Goal: Transaction & Acquisition: Purchase product/service

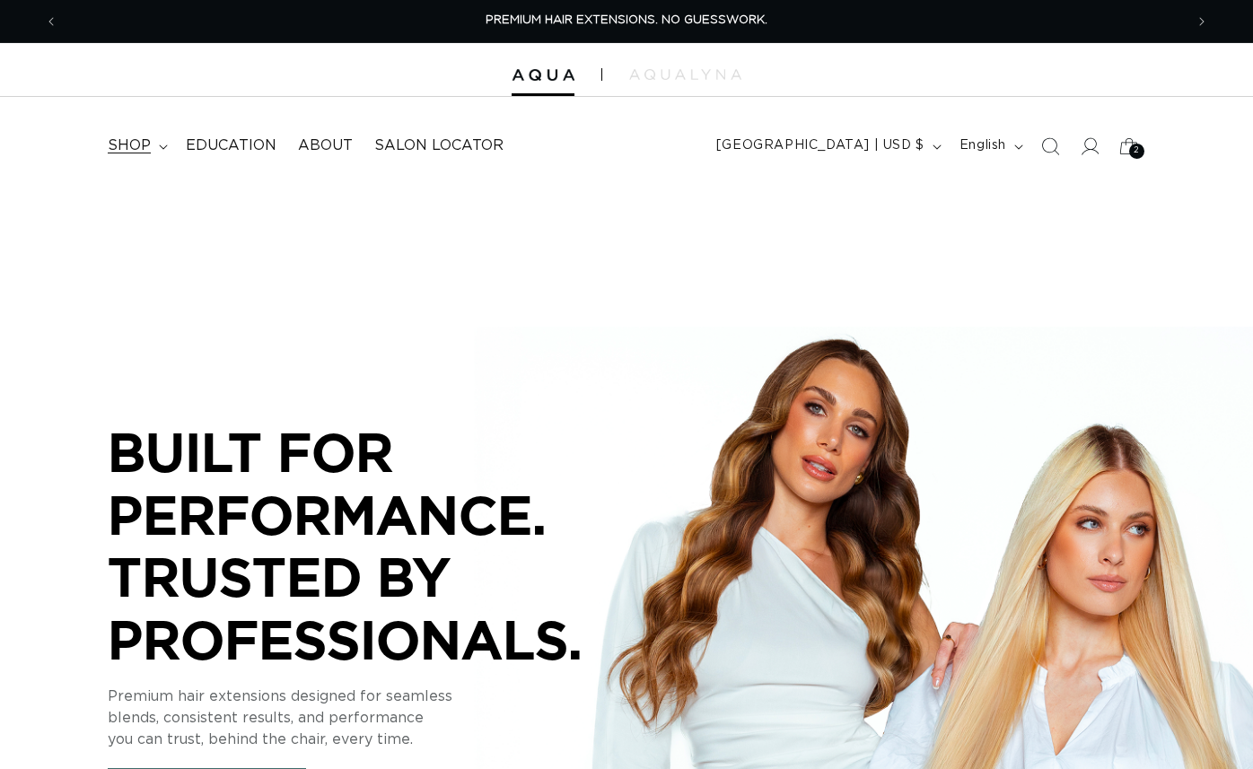
click at [127, 146] on span "shop" at bounding box center [129, 145] width 43 height 19
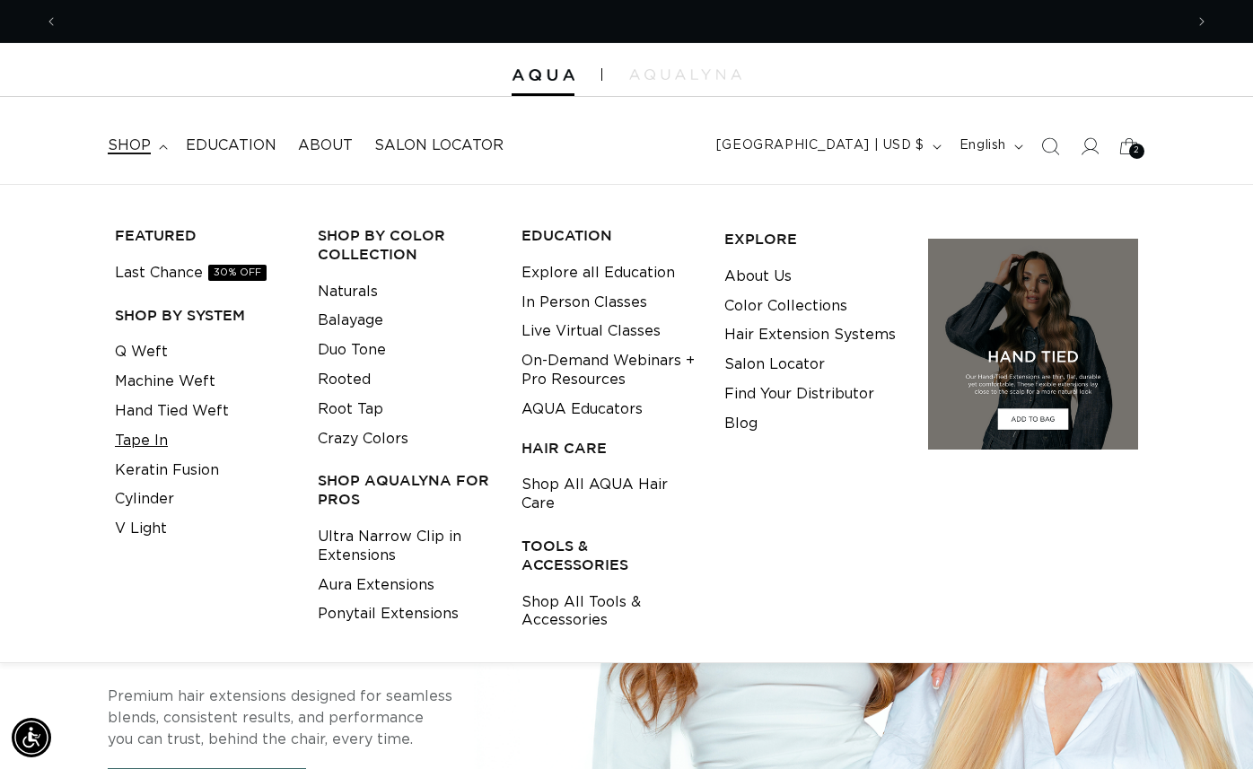
scroll to position [0, 1126]
click at [154, 436] on link "Tape In" at bounding box center [141, 441] width 53 height 30
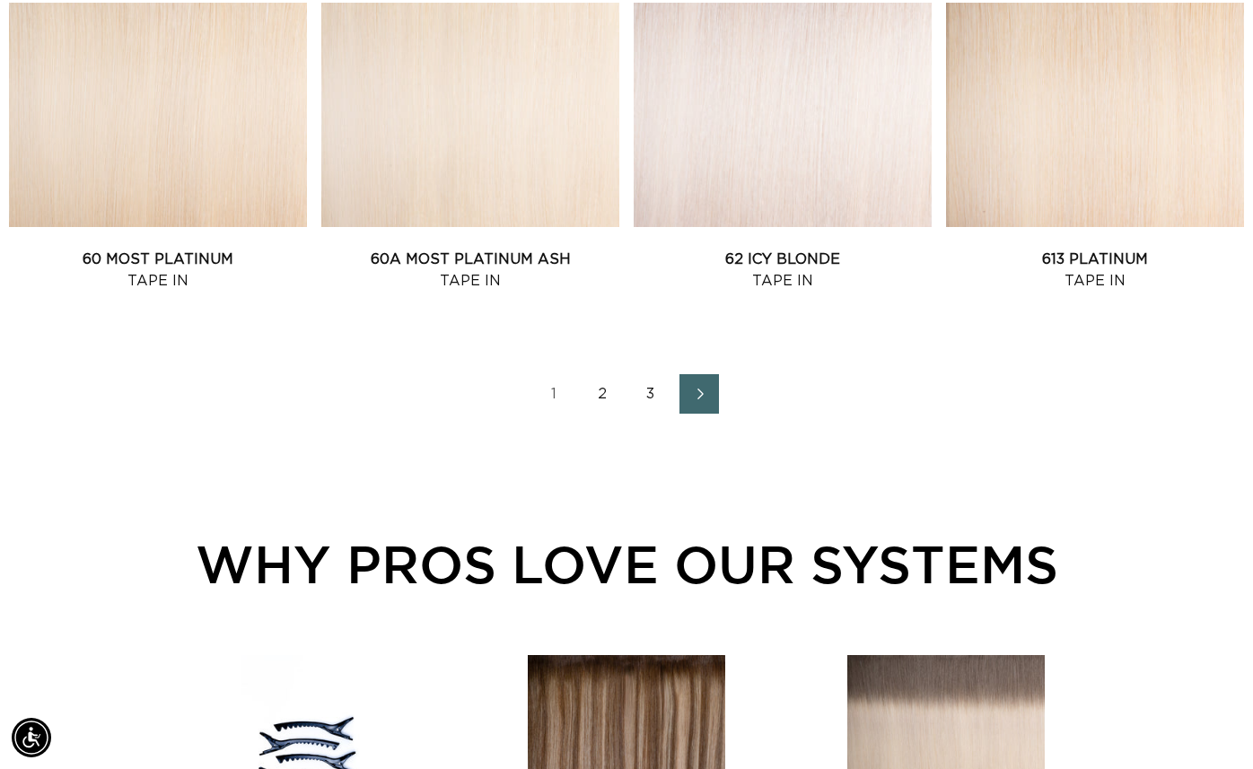
scroll to position [1853, 0]
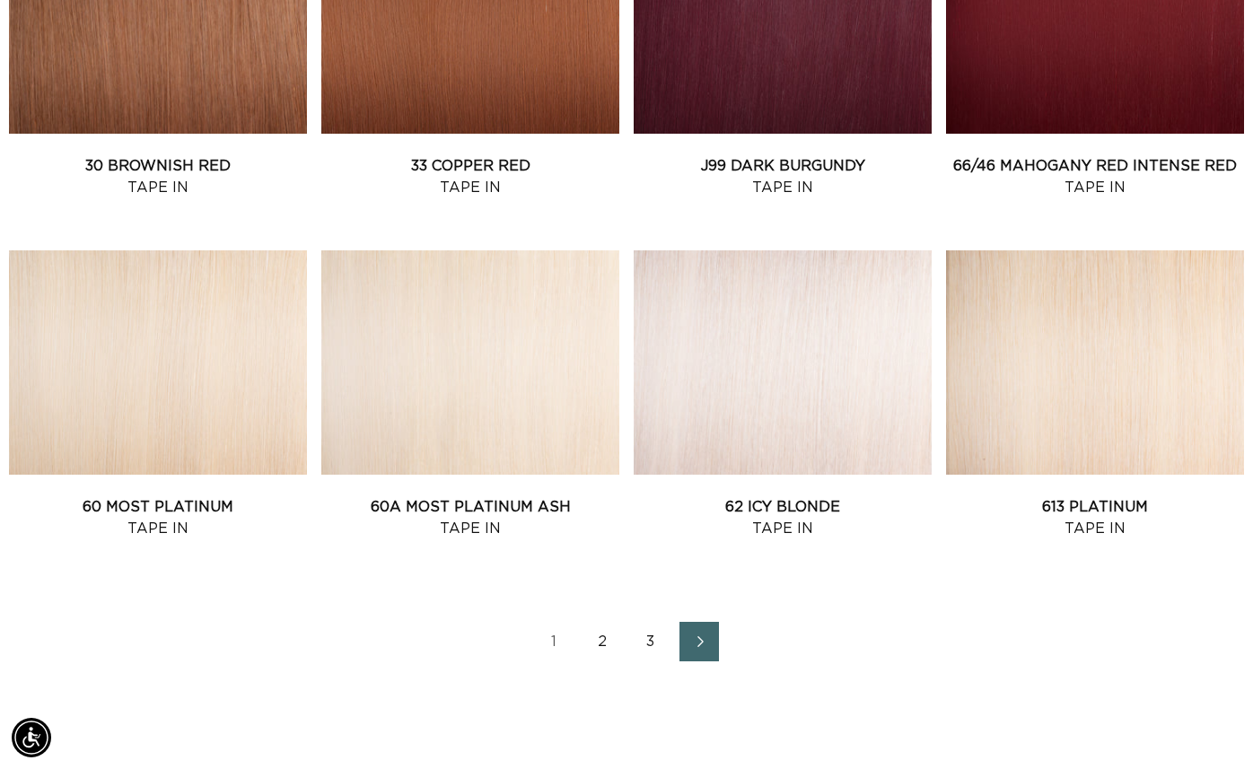
click at [598, 640] on link "2" at bounding box center [602, 641] width 39 height 39
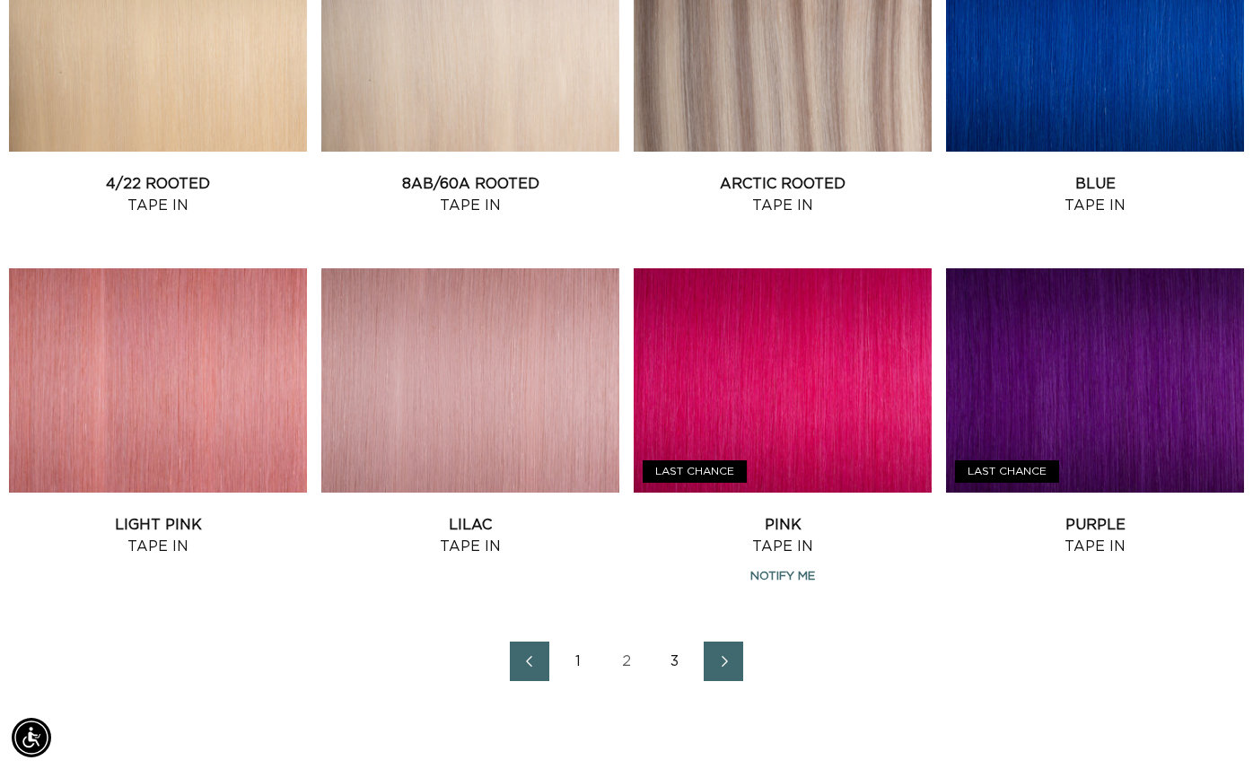
scroll to position [1843, 0]
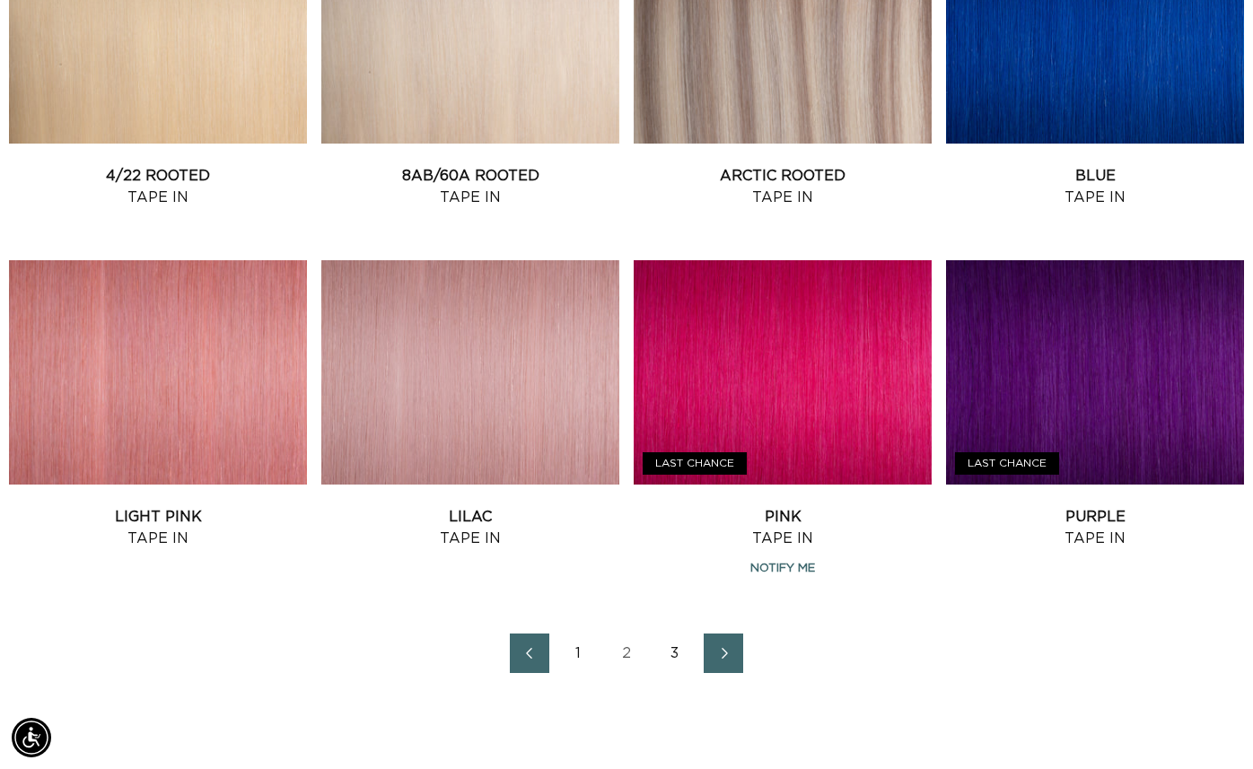
click at [675, 653] on link "3" at bounding box center [674, 653] width 39 height 39
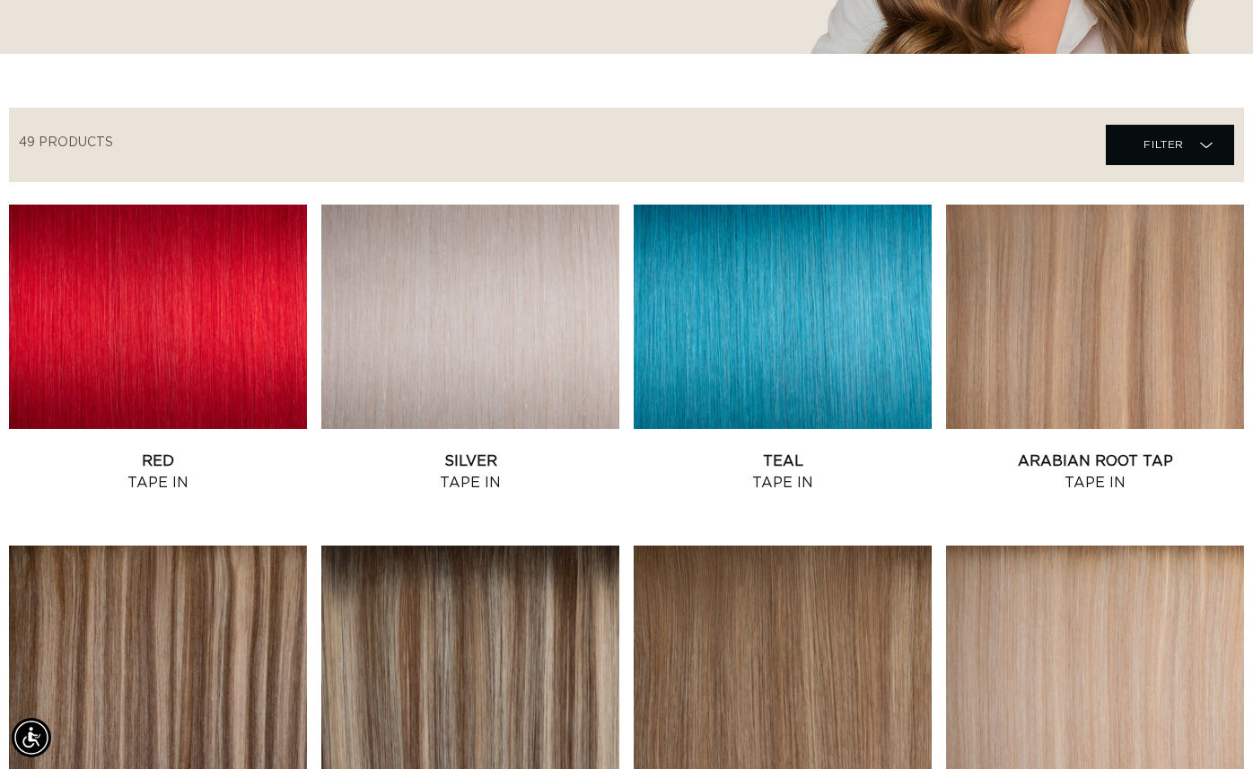
scroll to position [517, 0]
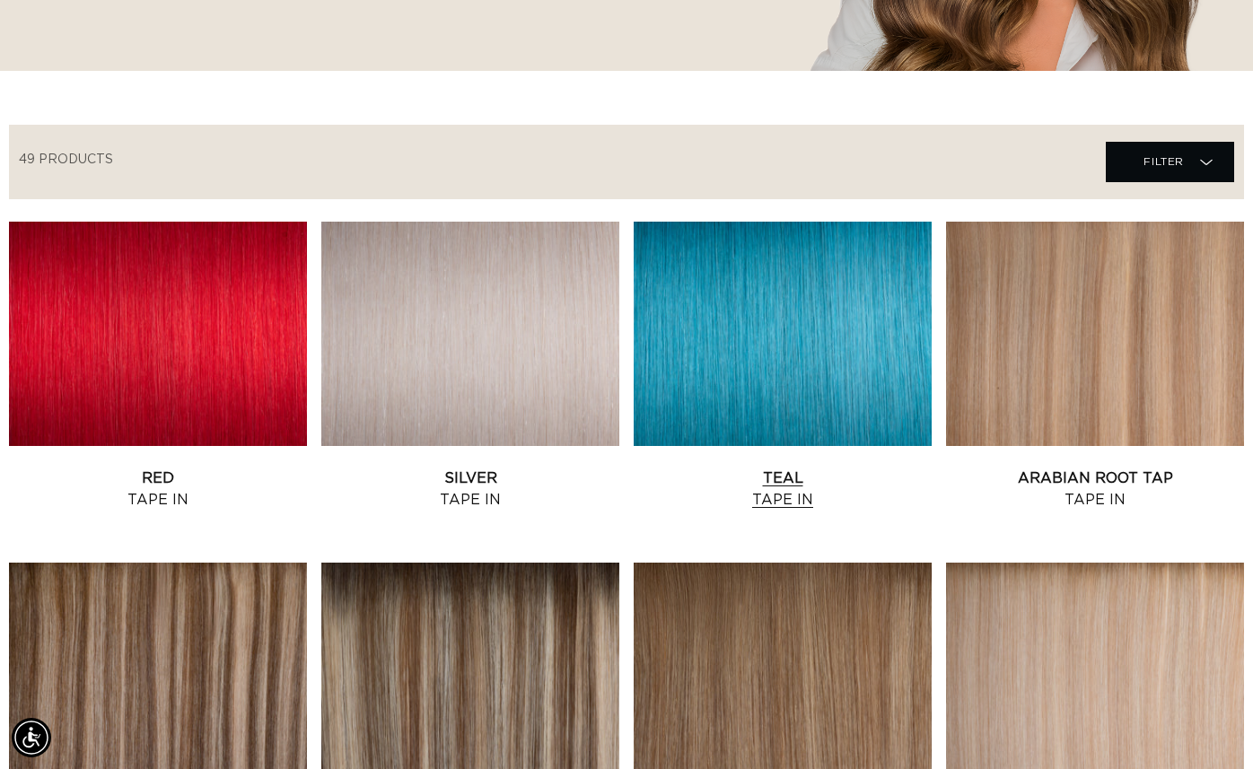
click at [825, 468] on link "Teal Tape In" at bounding box center [783, 489] width 298 height 43
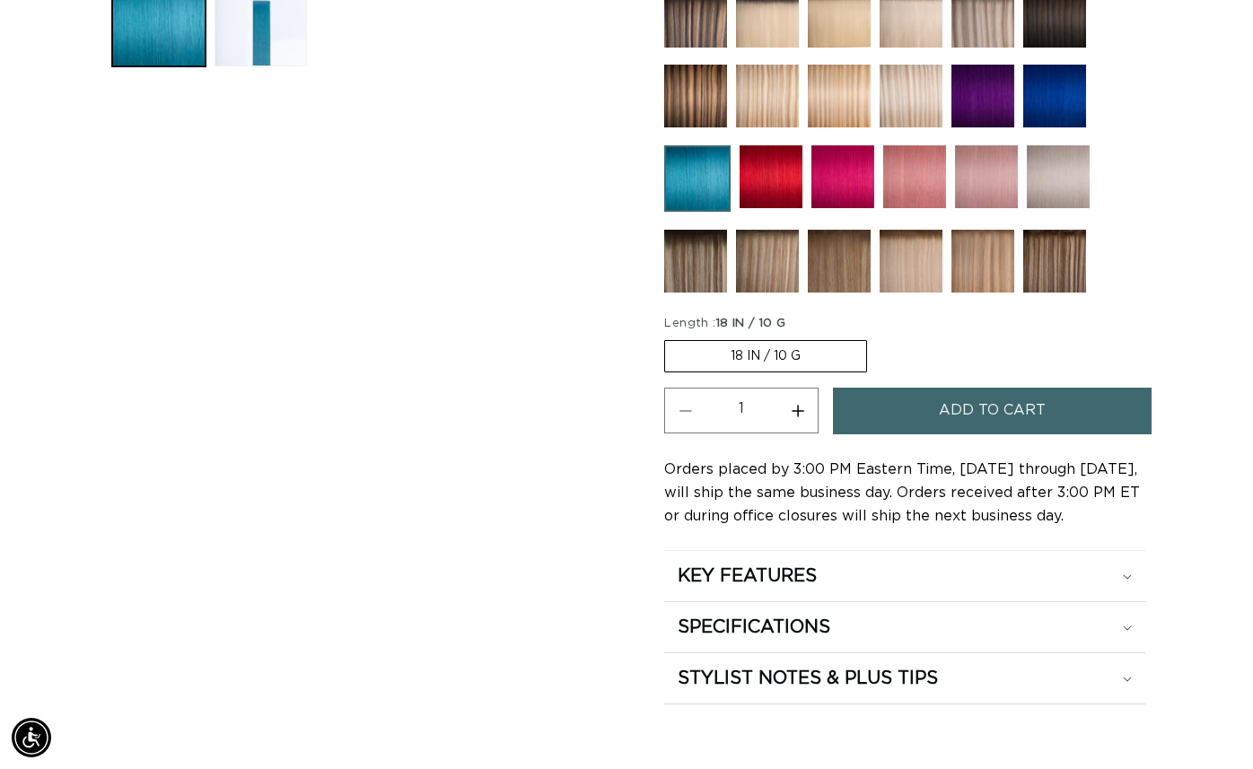
scroll to position [0, 1126]
click at [818, 357] on label "18 IN / 10 G Variant sold out or unavailable" at bounding box center [765, 356] width 203 height 32
click at [670, 337] on input "18 IN / 10 G Variant sold out or unavailable" at bounding box center [669, 337] width 1 height 1
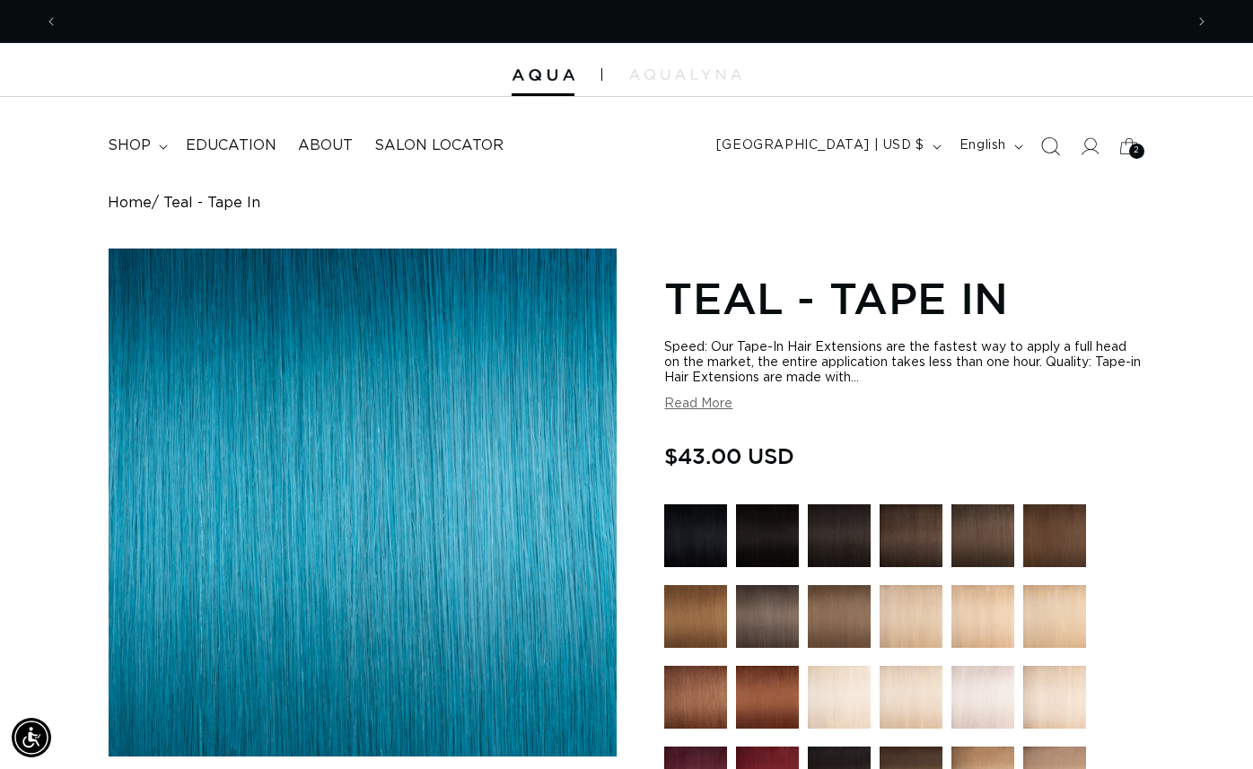
scroll to position [0, 0]
click at [1044, 146] on icon "Search" at bounding box center [1049, 145] width 19 height 19
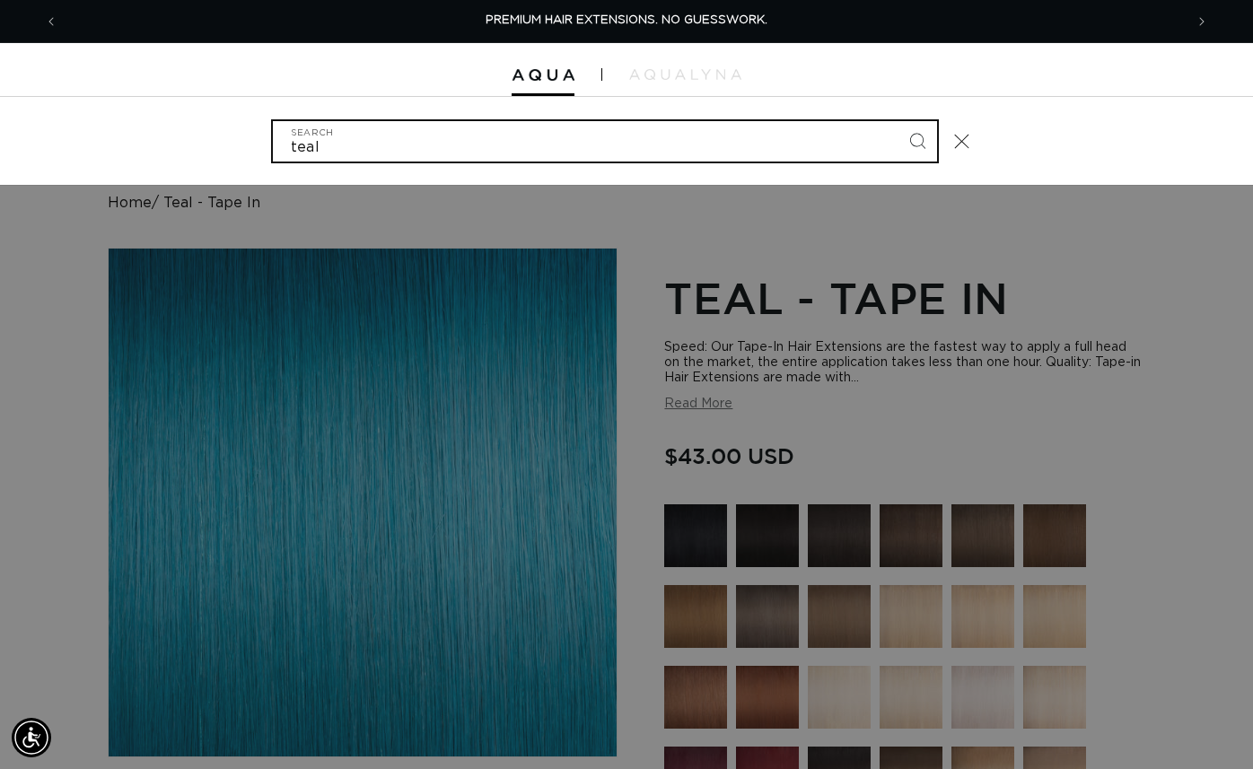
type input "teal"
click at [898, 121] on button "Search" at bounding box center [917, 140] width 39 height 39
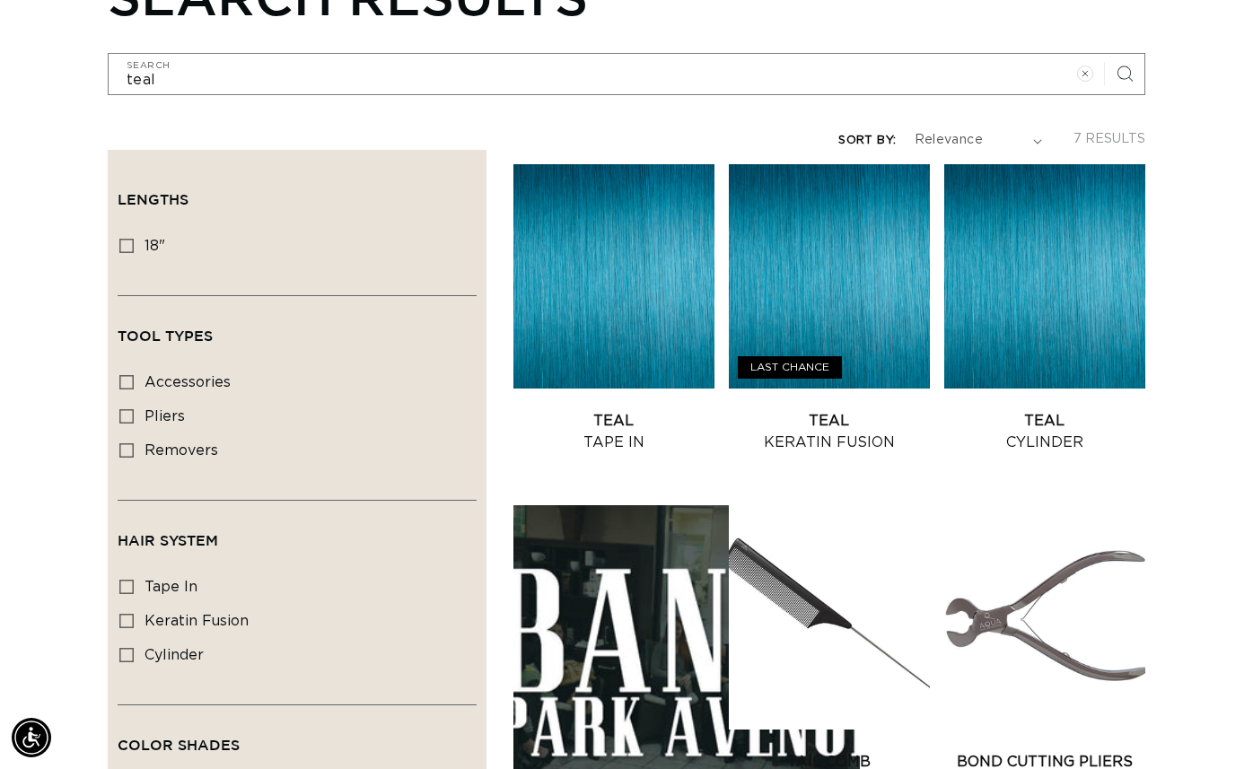
scroll to position [267, 0]
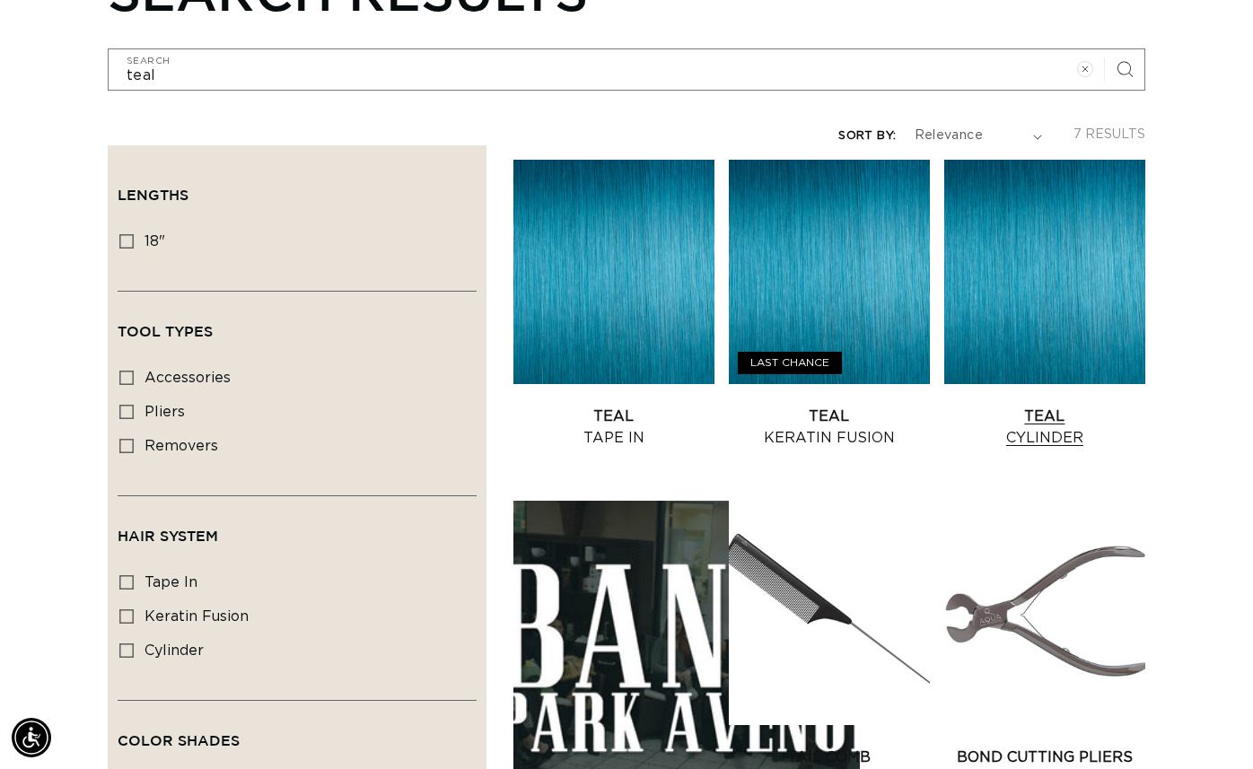
click at [1079, 406] on link "Teal Cylinder" at bounding box center [1044, 427] width 201 height 43
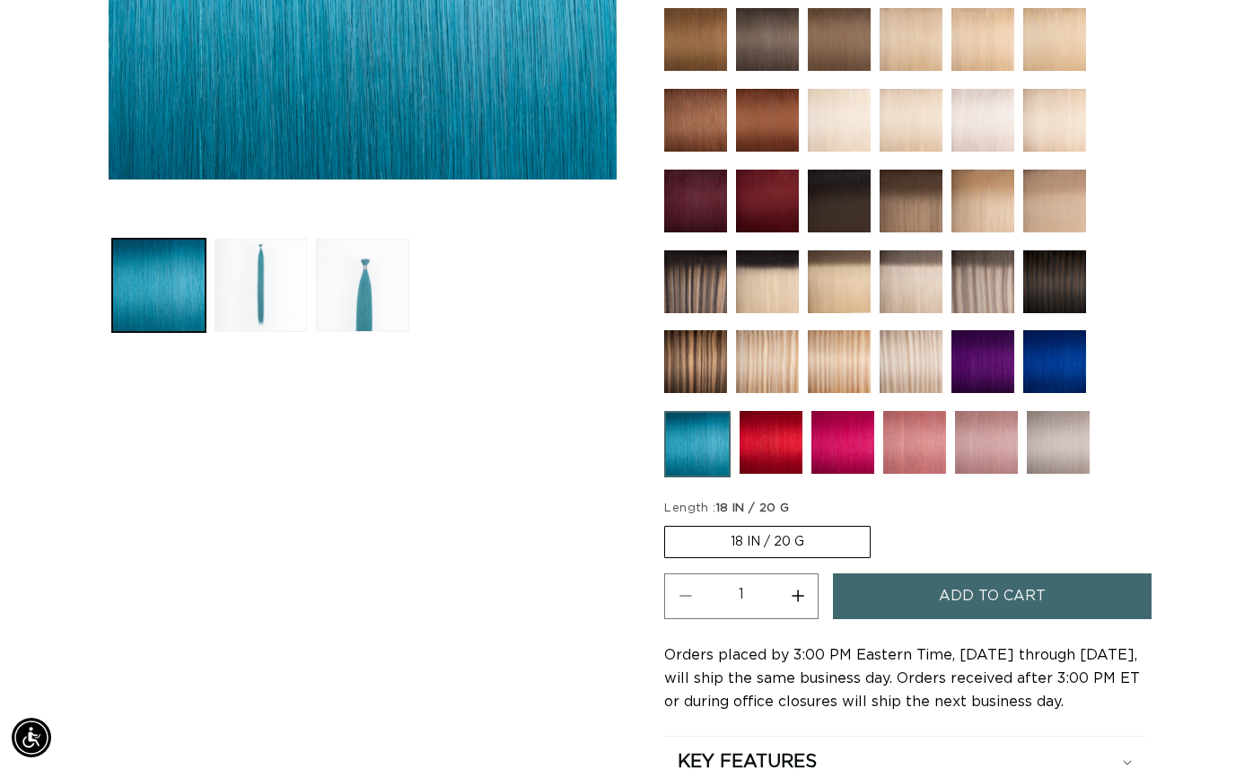
scroll to position [580, 0]
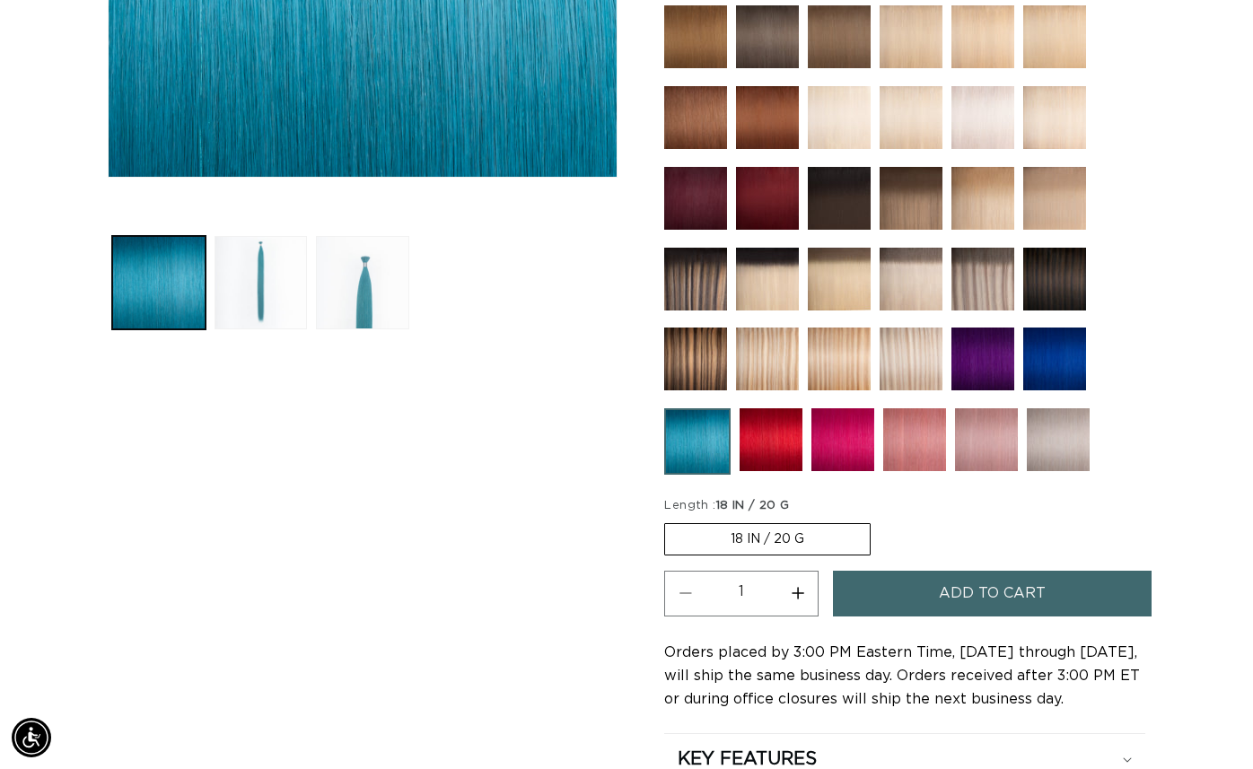
click at [738, 535] on label "18 IN / 20 G Variant sold out or unavailable" at bounding box center [767, 539] width 206 height 32
click at [670, 521] on input "18 IN / 20 G Variant sold out or unavailable" at bounding box center [669, 520] width 1 height 1
